Goal: Navigation & Orientation: Find specific page/section

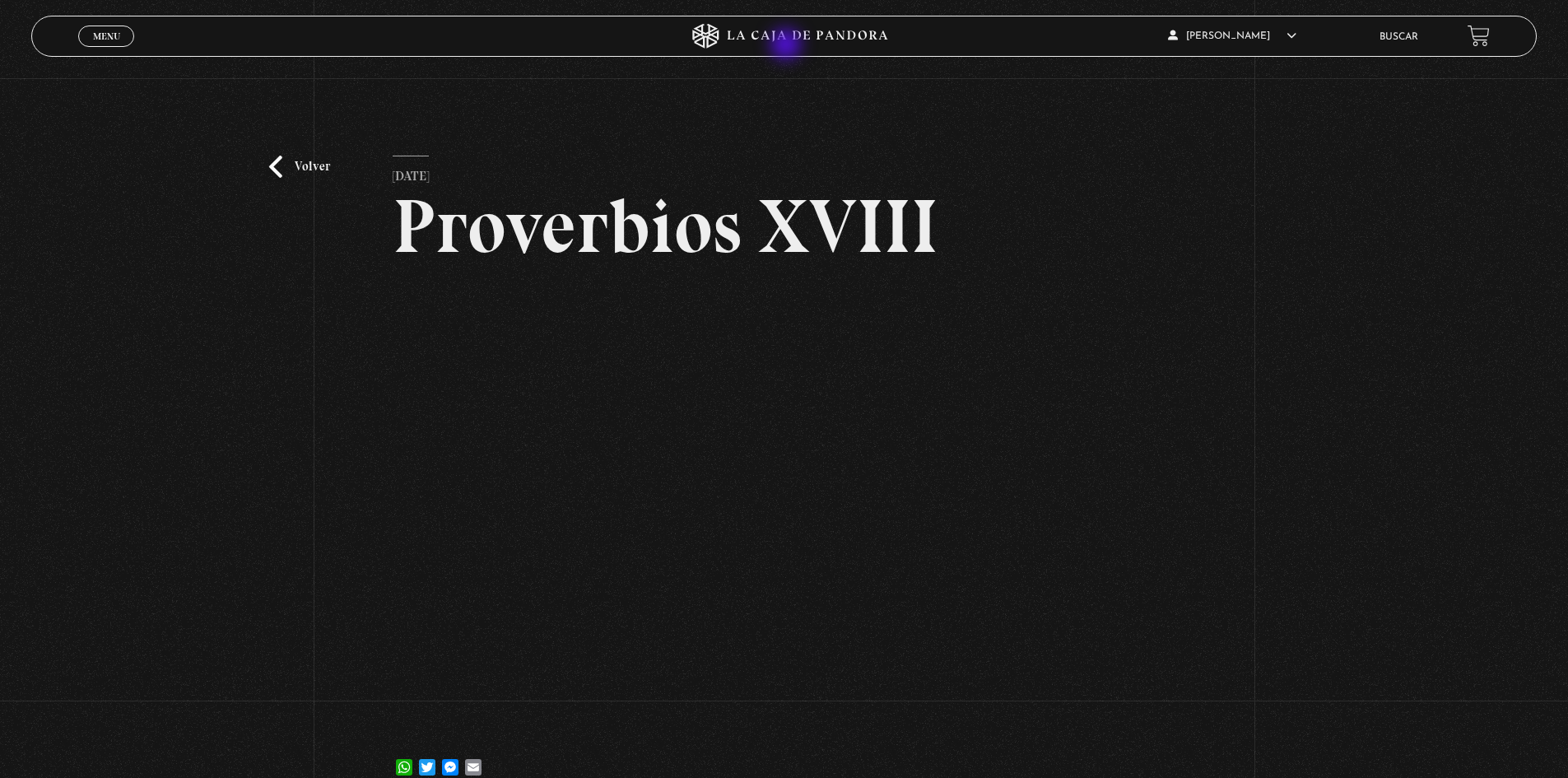
click at [788, 46] on icon at bounding box center [784, 35] width 471 height 24
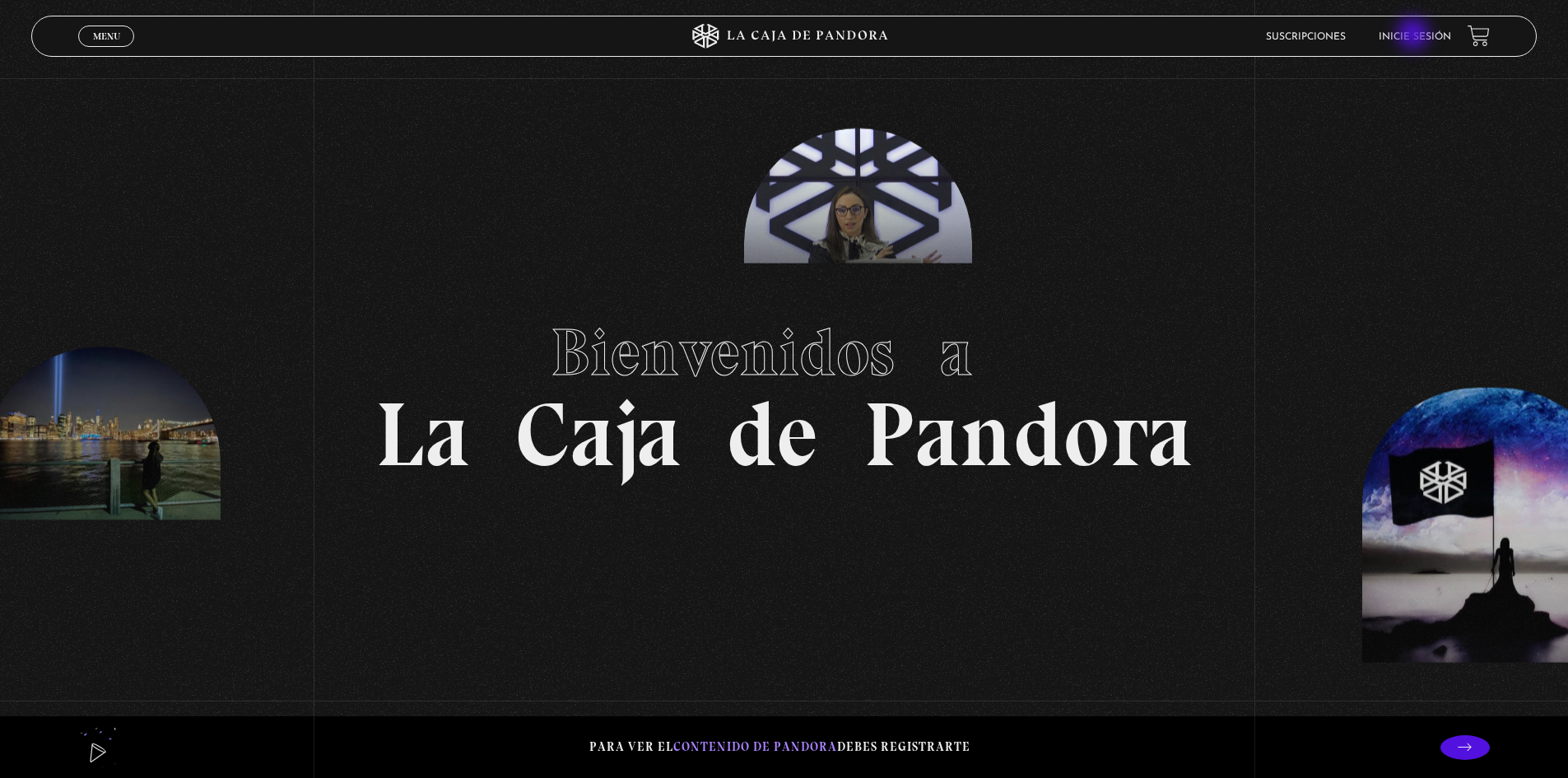
click at [1416, 35] on link "Inicie sesión" at bounding box center [1415, 37] width 72 height 10
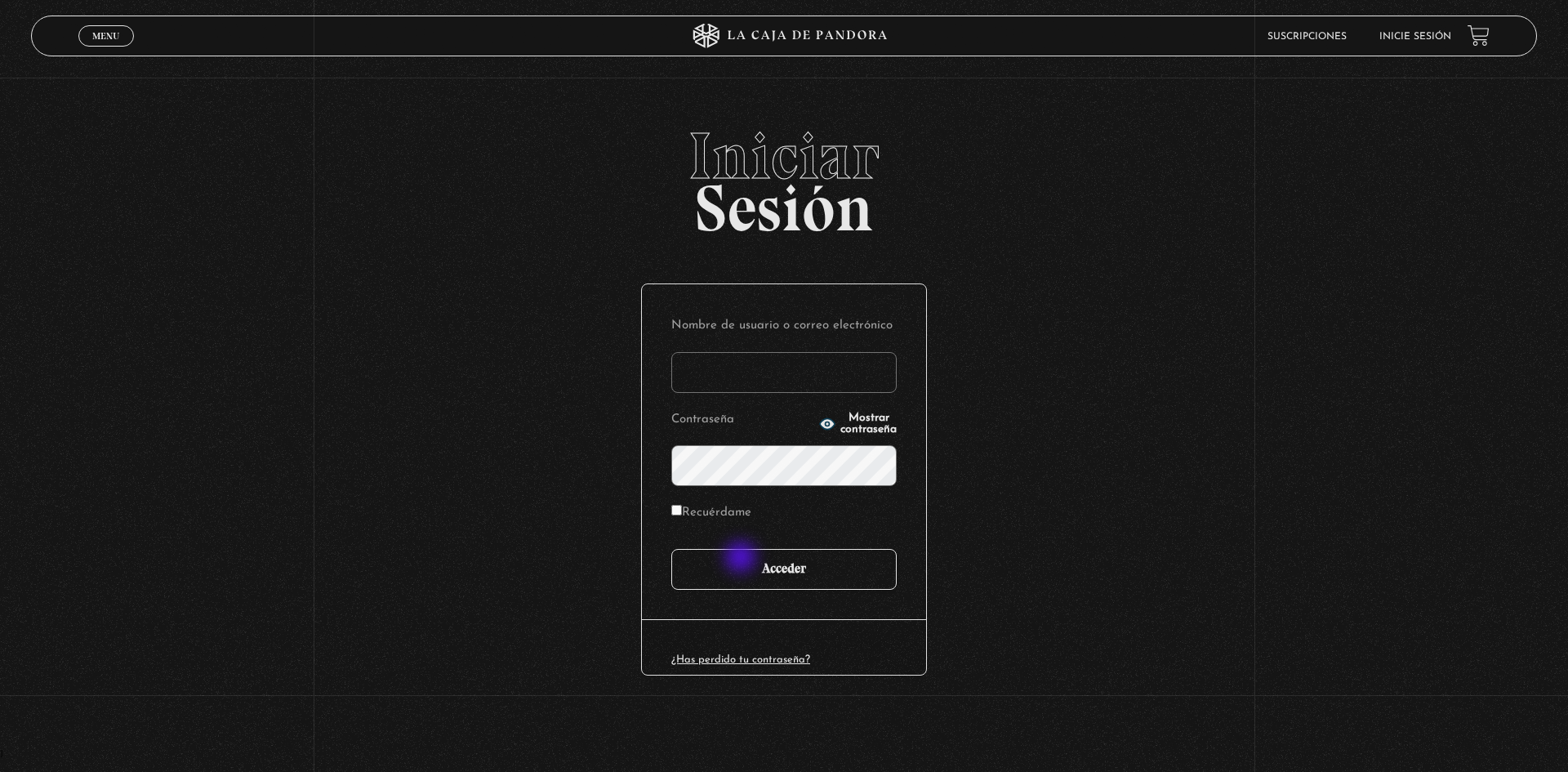
type input "motron"
click at [743, 559] on input "Acceder" at bounding box center [784, 569] width 226 height 41
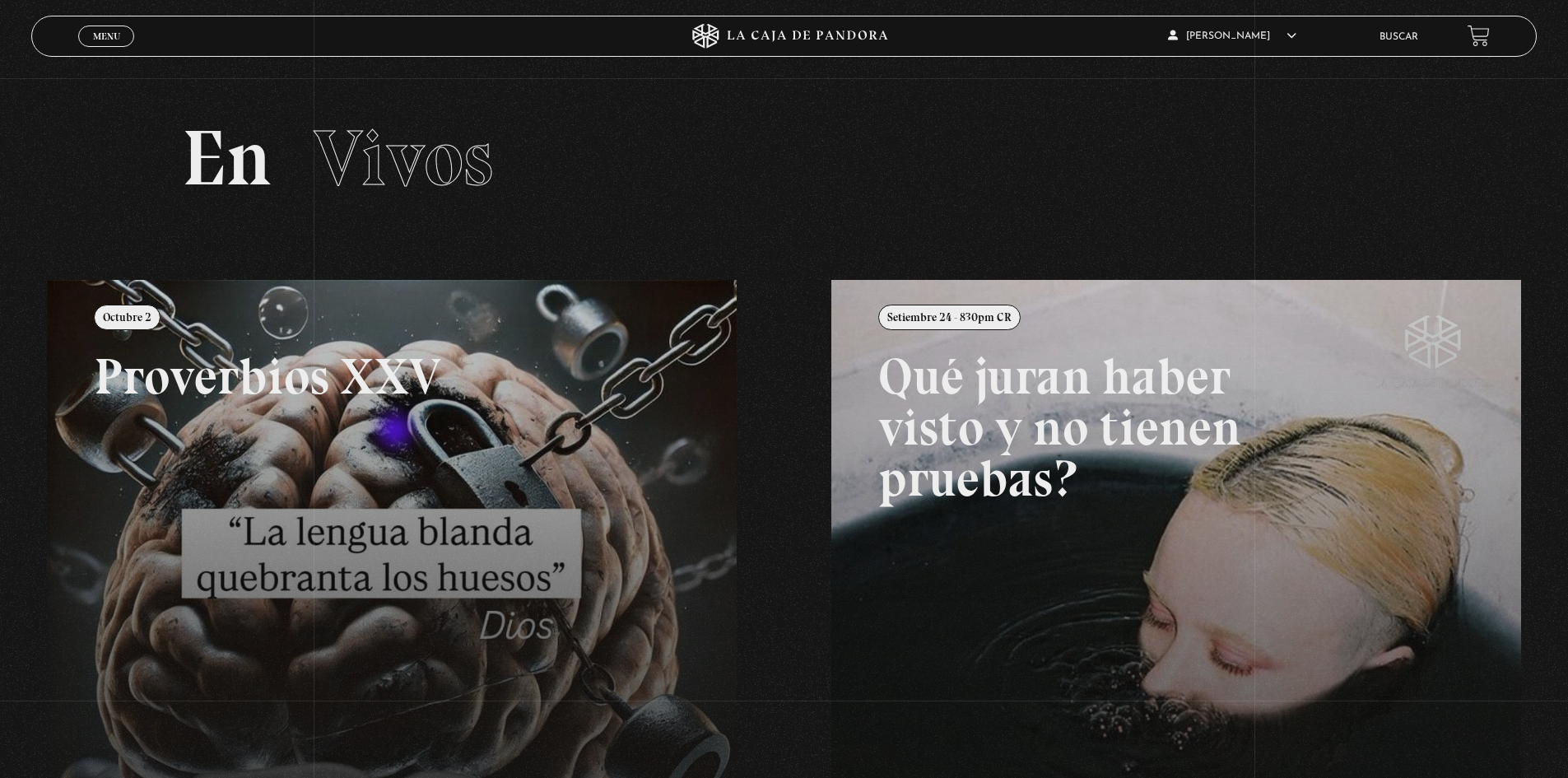
click at [397, 432] on link at bounding box center [831, 668] width 1568 height 778
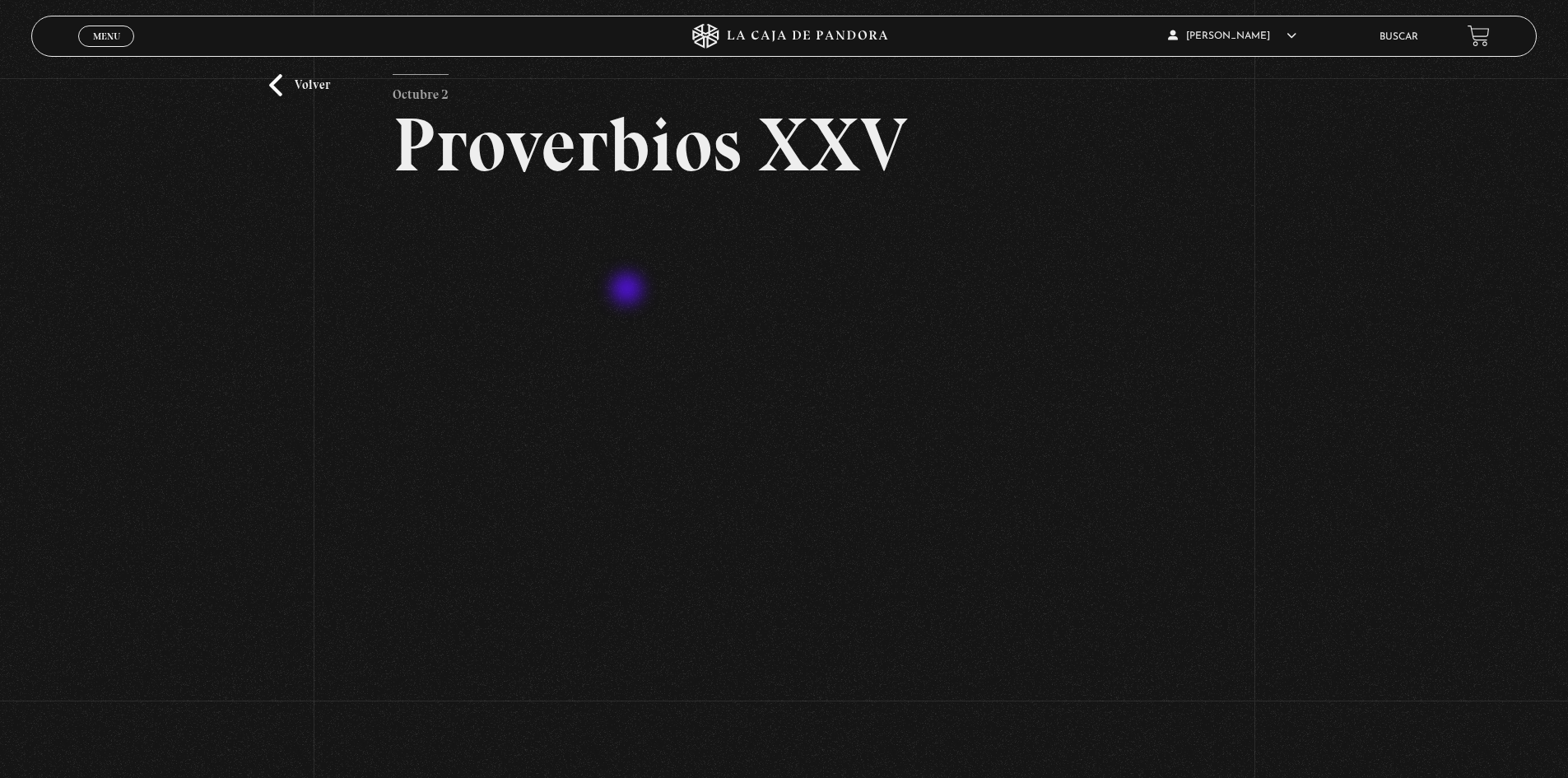
scroll to position [83, 0]
